Goal: Task Accomplishment & Management: Manage account settings

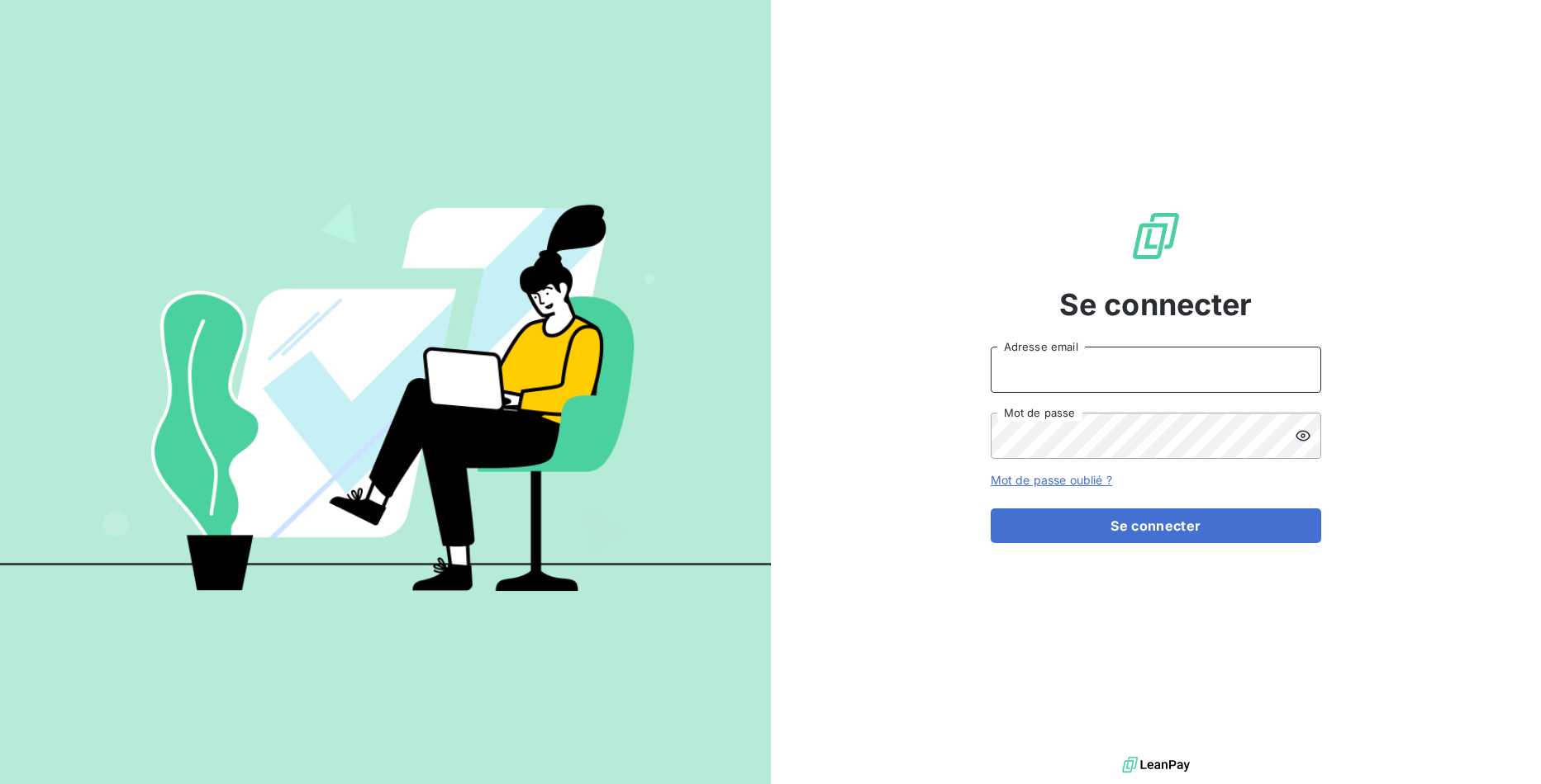
click at [1121, 361] on input "Adresse email" at bounding box center [1156, 369] width 331 height 47
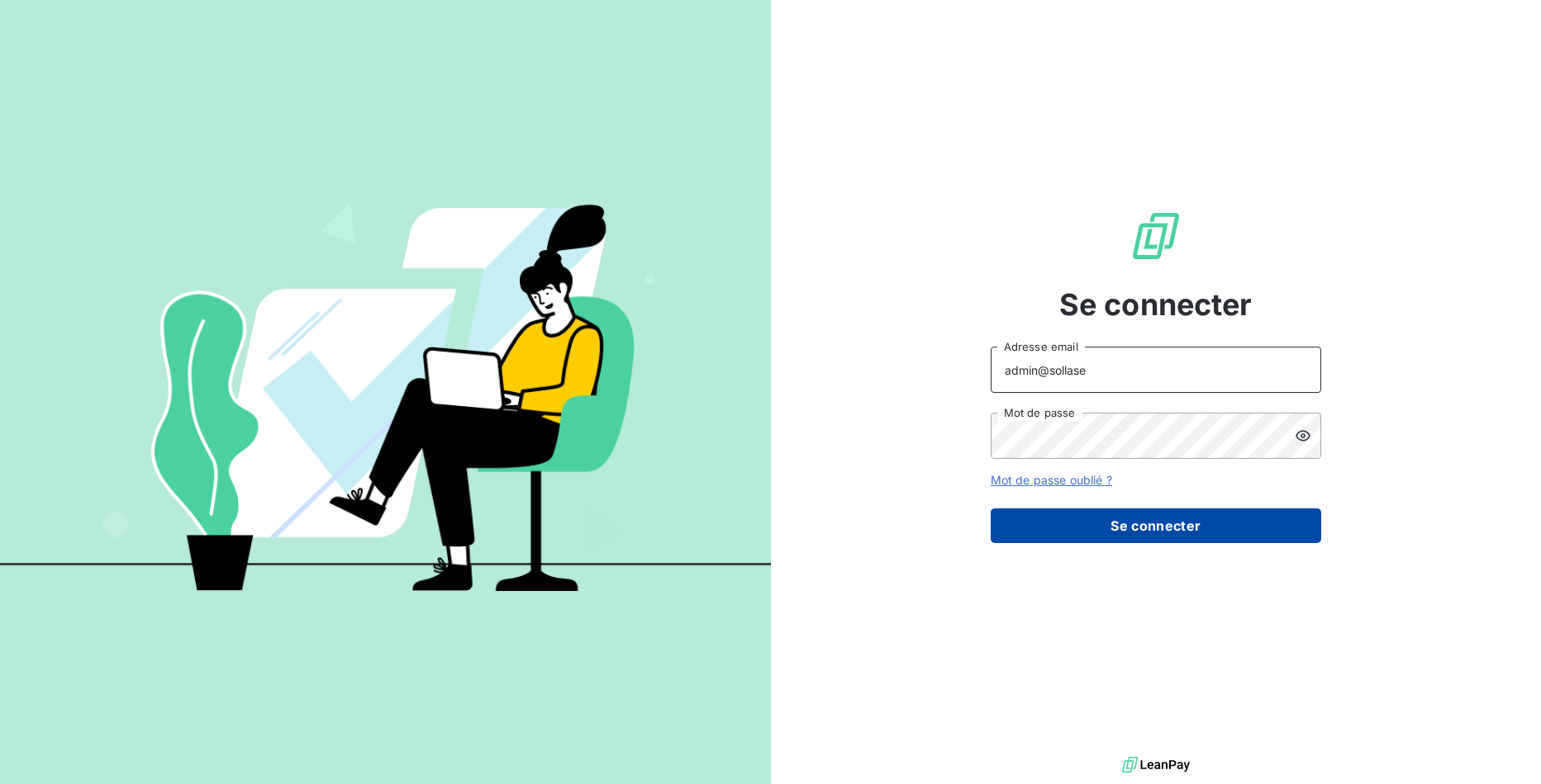
type input "admin@sollase"
click at [1195, 520] on button "Se connecter" at bounding box center [1156, 526] width 331 height 35
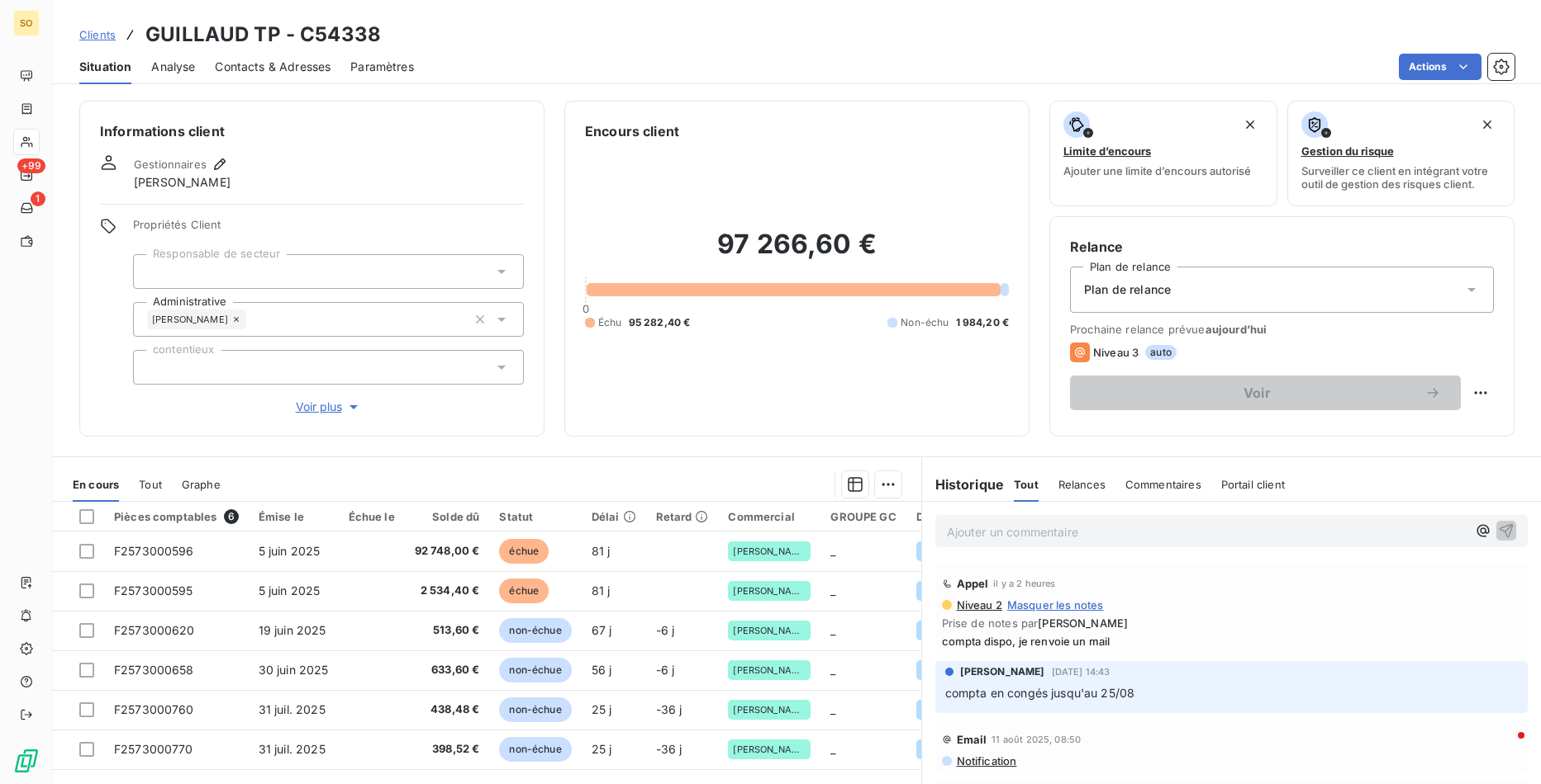
click at [582, 98] on div "Informations client Gestionnaires Olivier Bracq Propriétés Client Responsable d…" at bounding box center [796, 438] width 1488 height 694
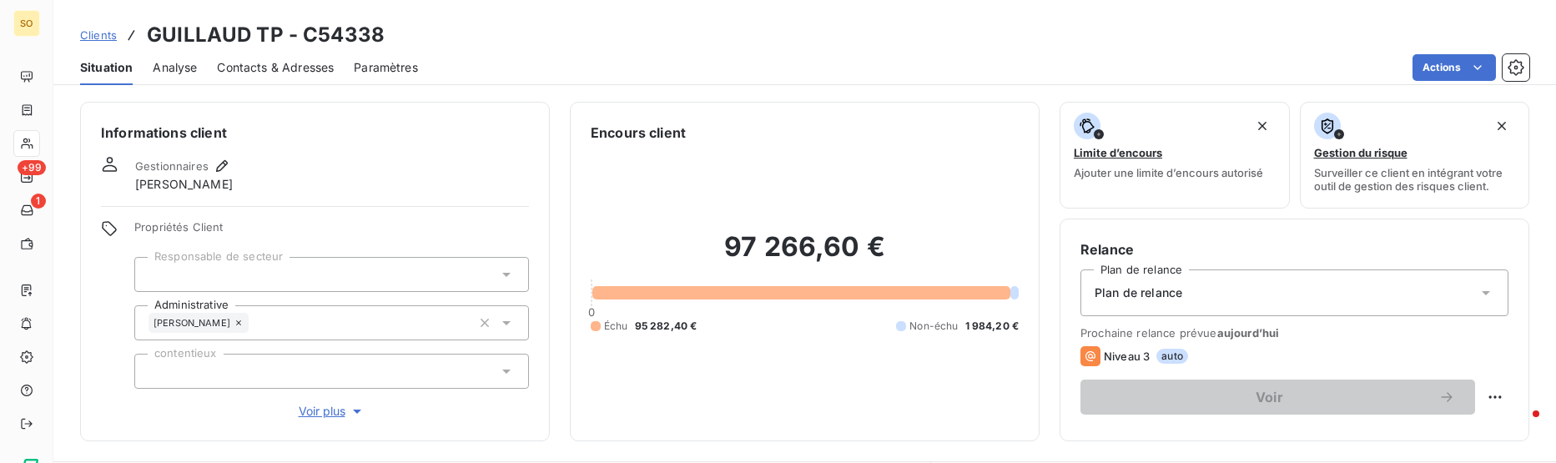
scroll to position [298, 0]
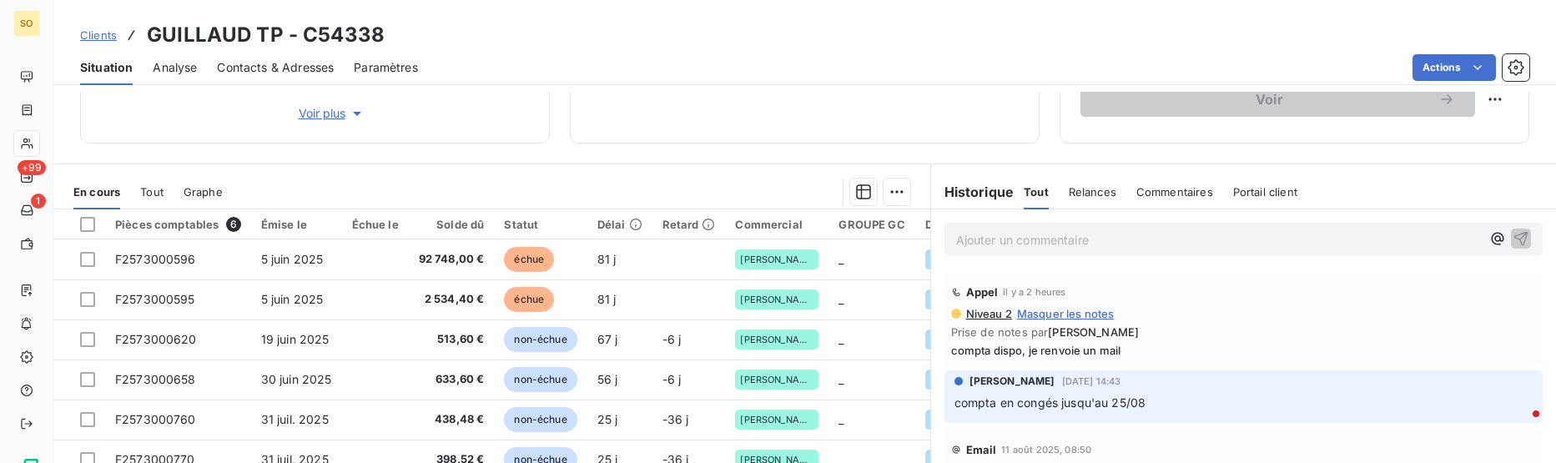
click at [698, 153] on div "Informations client Gestionnaires Olivier Bracq Propriétés Client Responsable d…" at bounding box center [804, 277] width 1502 height 371
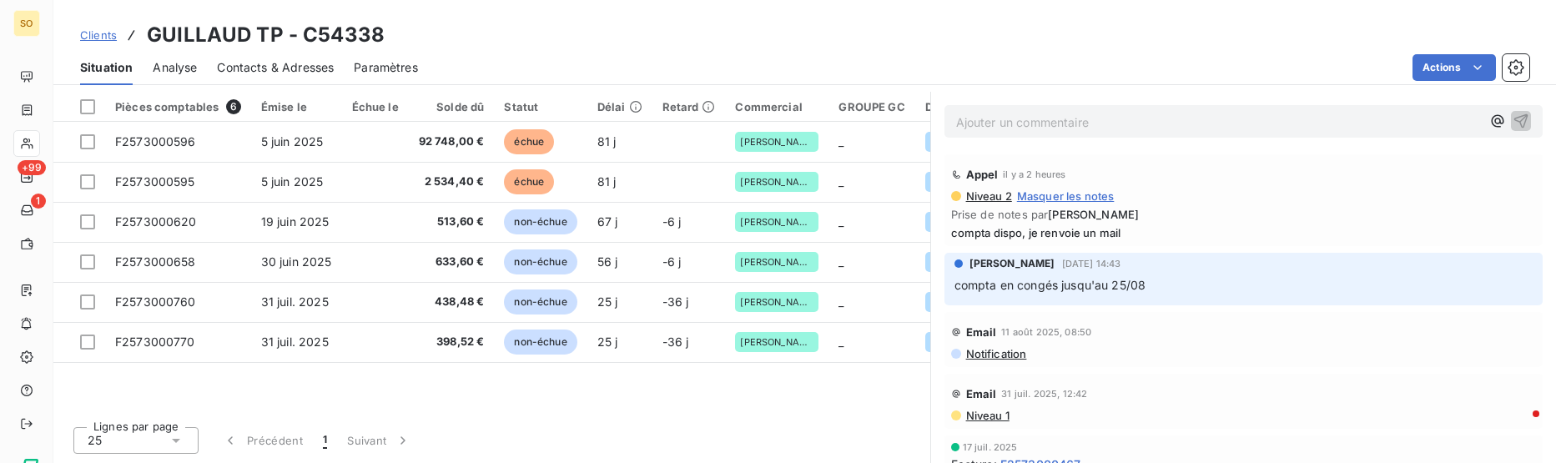
scroll to position [0, 0]
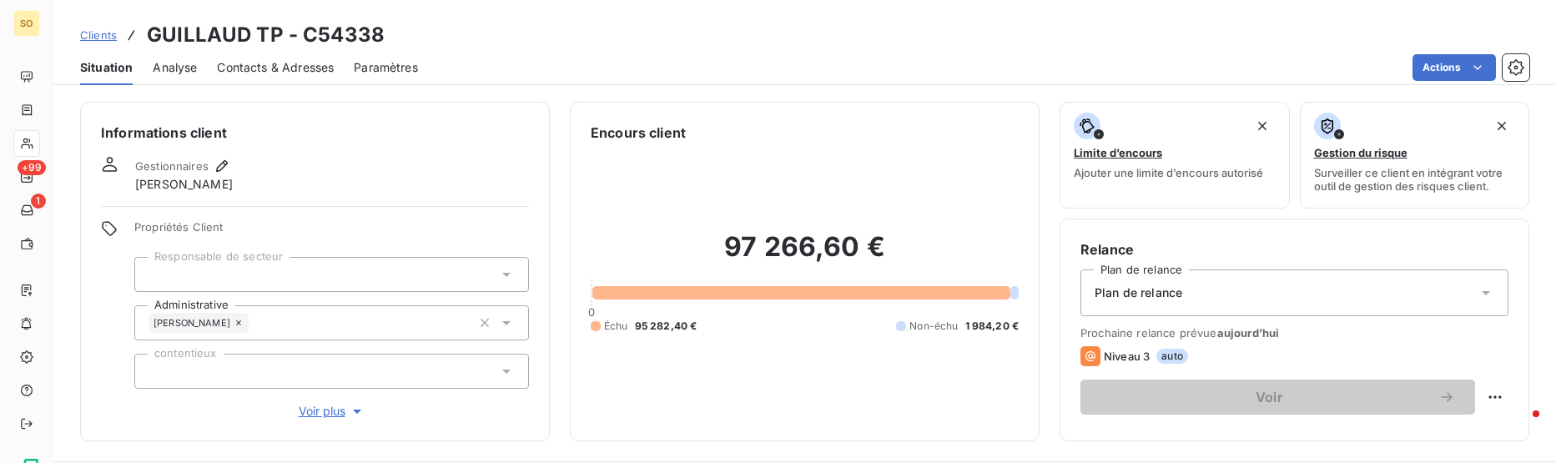
click at [1250, 58] on div "Actions" at bounding box center [983, 67] width 1091 height 27
click at [1519, 68] on icon "button" at bounding box center [1515, 67] width 17 height 17
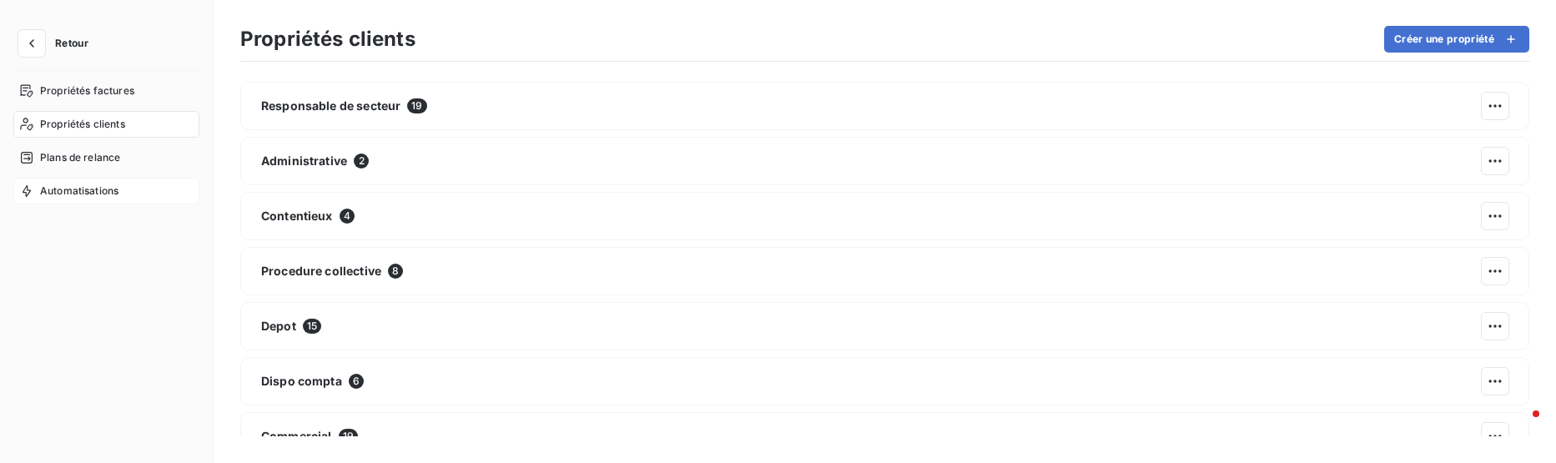
click at [98, 194] on span "Automatisations" at bounding box center [79, 191] width 78 height 15
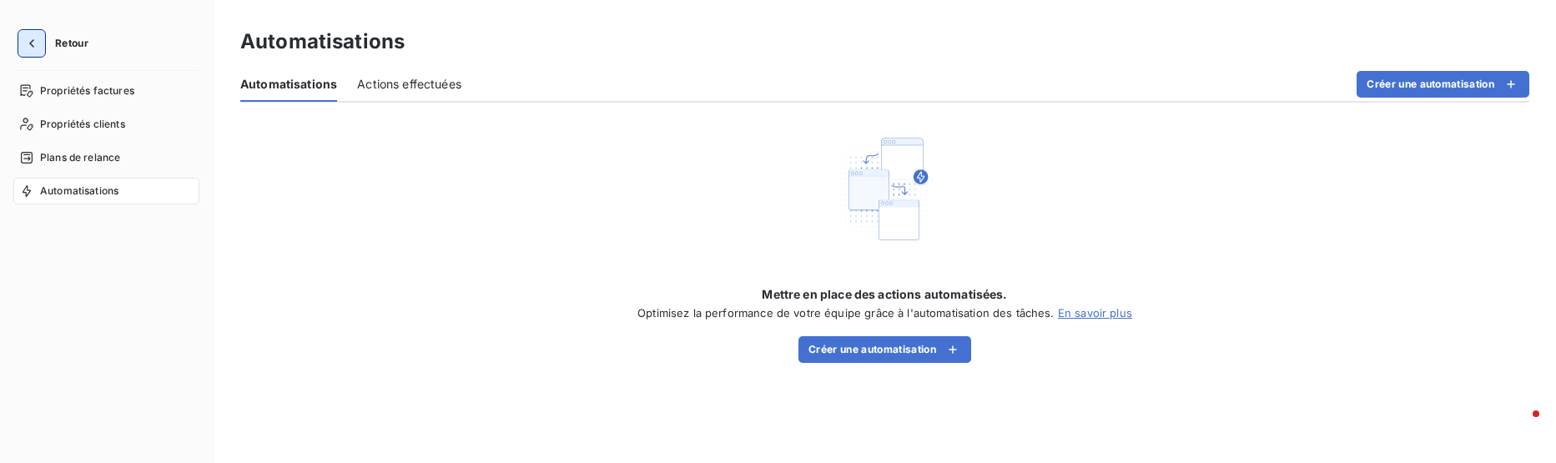
click at [30, 47] on icon "button" at bounding box center [31, 43] width 17 height 17
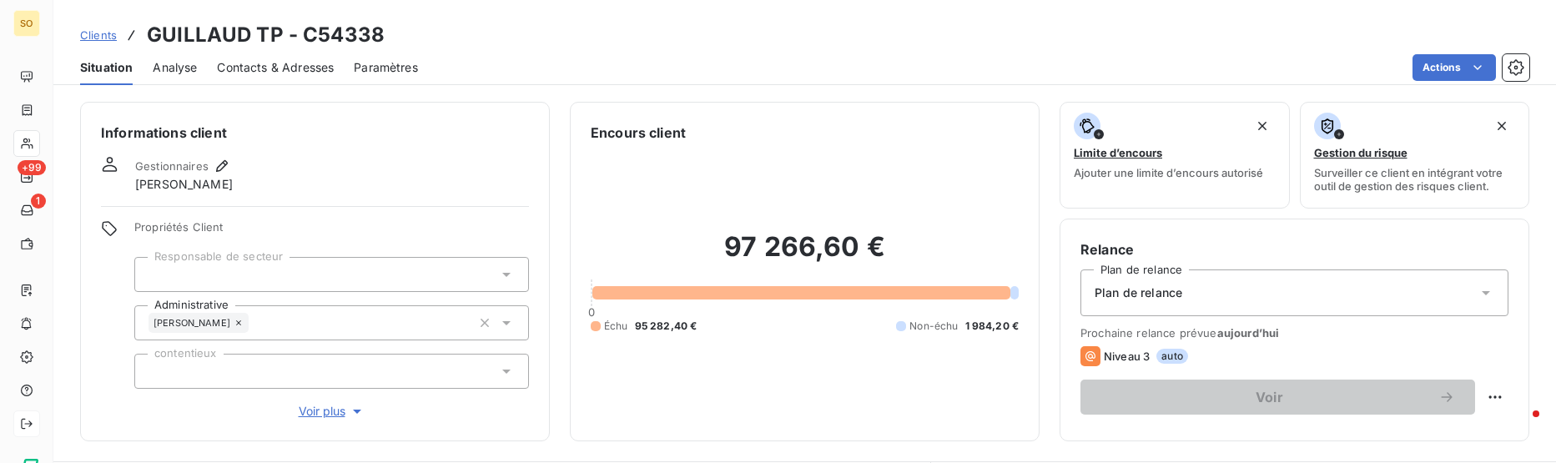
click at [24, 432] on div at bounding box center [26, 423] width 27 height 27
